Goal: Information Seeking & Learning: Learn about a topic

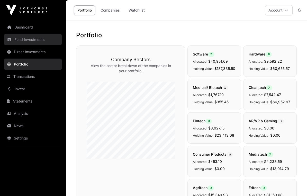
click at [24, 39] on link "Fund Investments" at bounding box center [33, 39] width 58 height 11
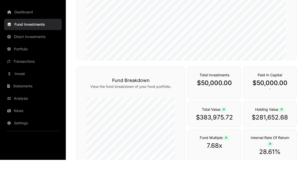
scroll to position [137, 0]
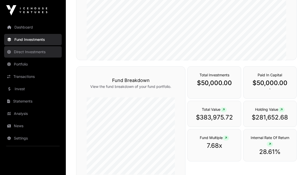
click at [21, 51] on link "Direct Investments" at bounding box center [33, 51] width 58 height 11
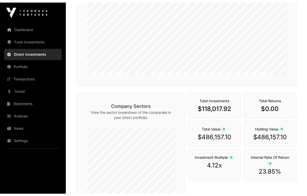
scroll to position [97, 0]
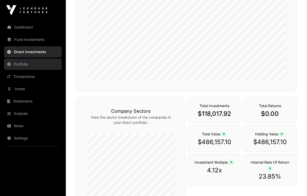
click at [17, 69] on link "Portfolio" at bounding box center [33, 64] width 58 height 11
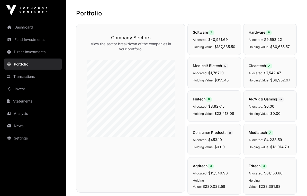
scroll to position [22, 0]
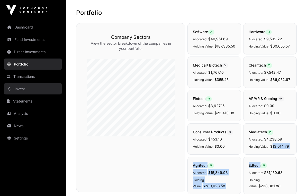
click at [20, 90] on link "Invest" at bounding box center [33, 88] width 58 height 11
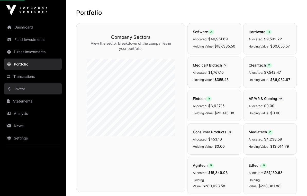
scroll to position [22, 0]
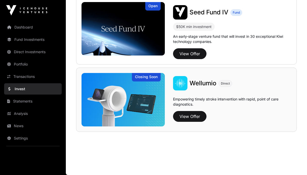
click at [279, 94] on div "Wellumio Direct Empowering timely stroke intervention with rapid, point of care…" at bounding box center [228, 101] width 126 height 50
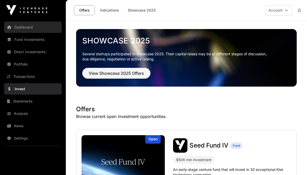
click at [21, 23] on link "Dashboard" at bounding box center [33, 27] width 58 height 11
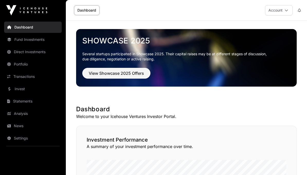
click at [15, 25] on link "Dashboard" at bounding box center [33, 27] width 58 height 11
